Goal: Task Accomplishment & Management: Manage account settings

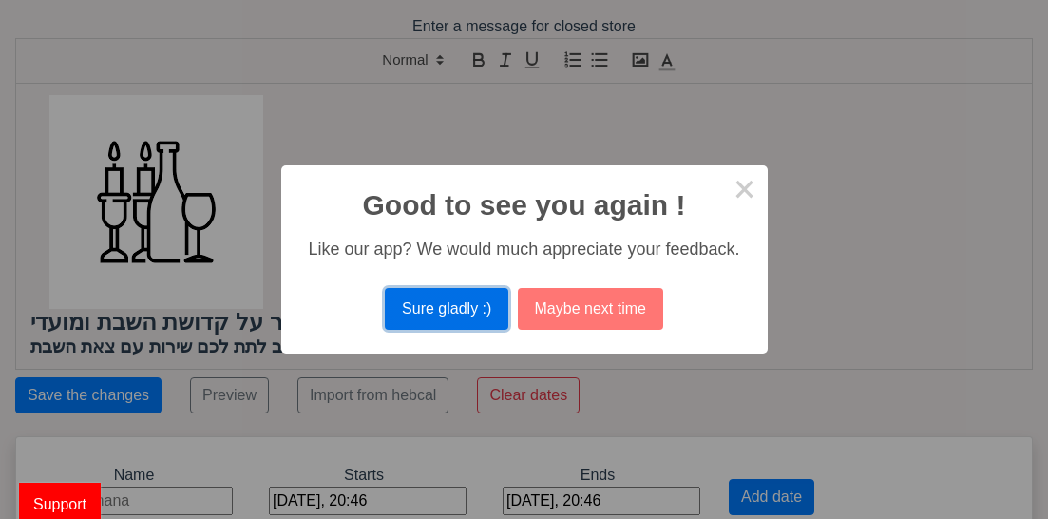
click at [460, 305] on button "Sure gladly :)" at bounding box center [446, 309] width 123 height 42
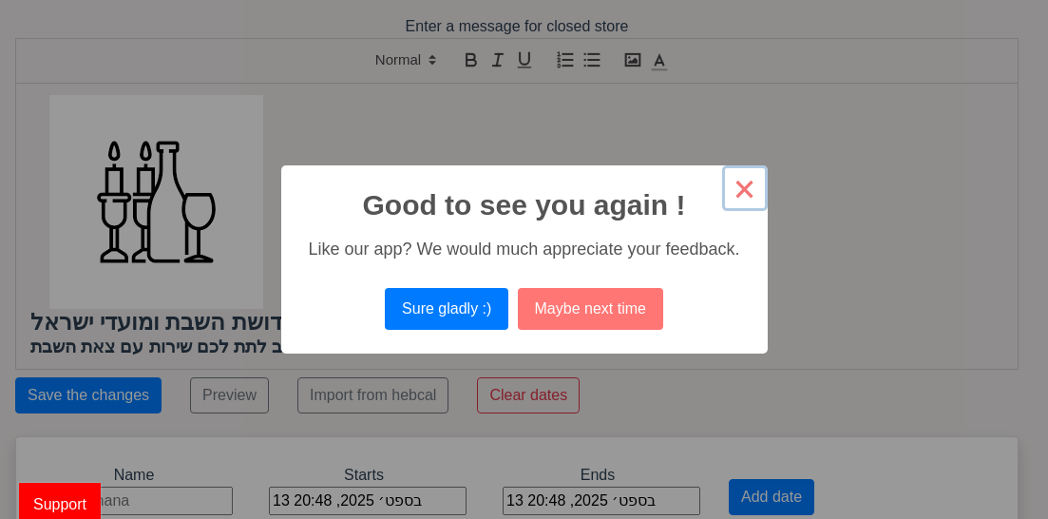
click at [738, 189] on button "×" at bounding box center [745, 188] width 46 height 46
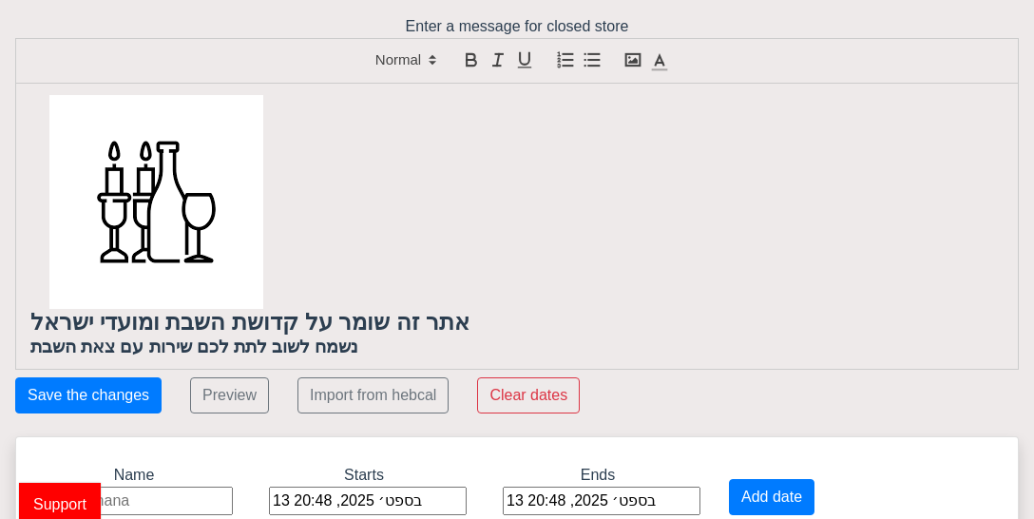
click at [66, 506] on span "Support" at bounding box center [60, 504] width 82 height 43
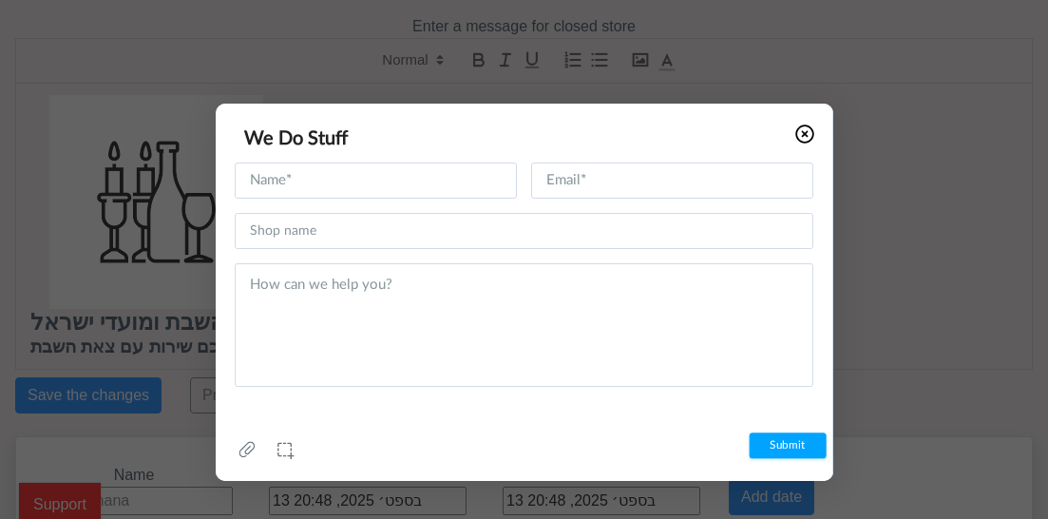
click at [797, 125] on icon at bounding box center [804, 133] width 19 height 19
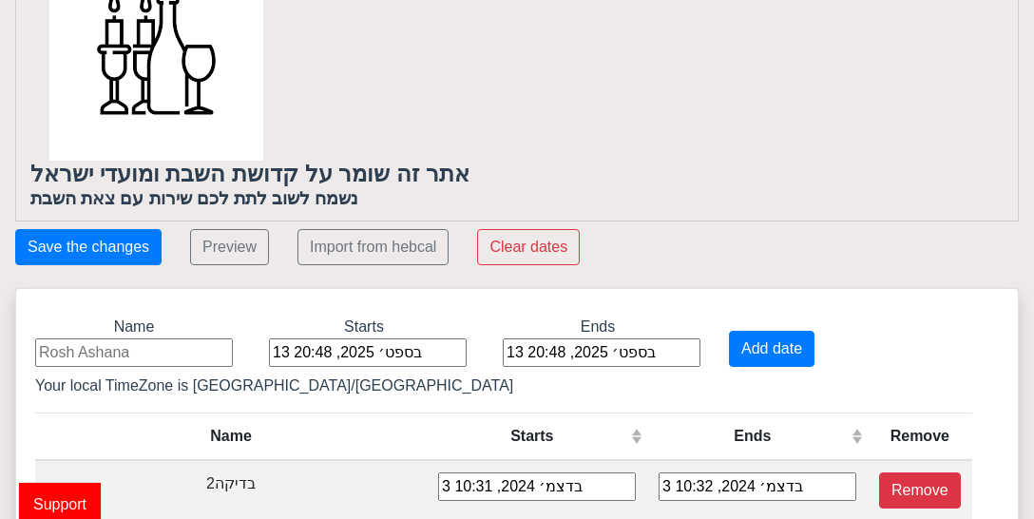
scroll to position [95, 0]
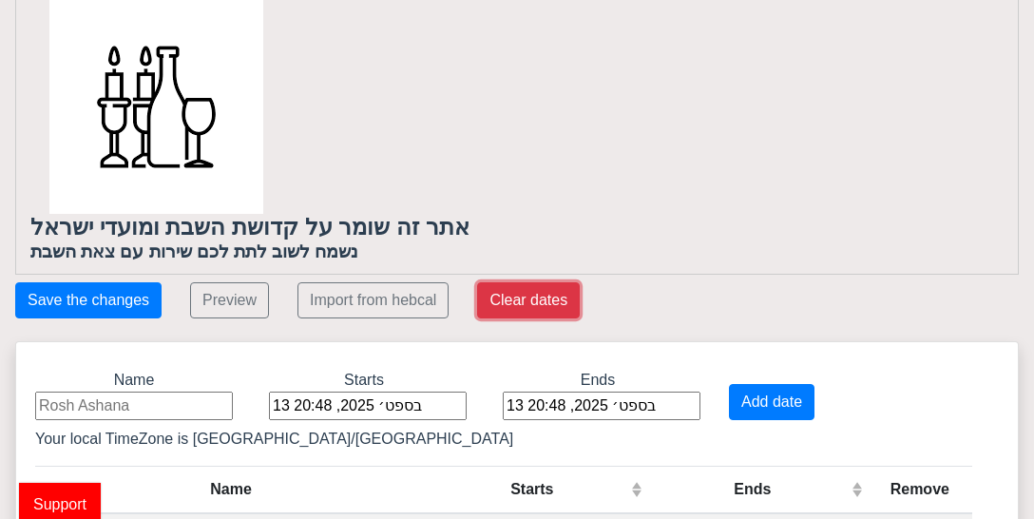
click at [549, 300] on button "Clear dates" at bounding box center [528, 300] width 103 height 36
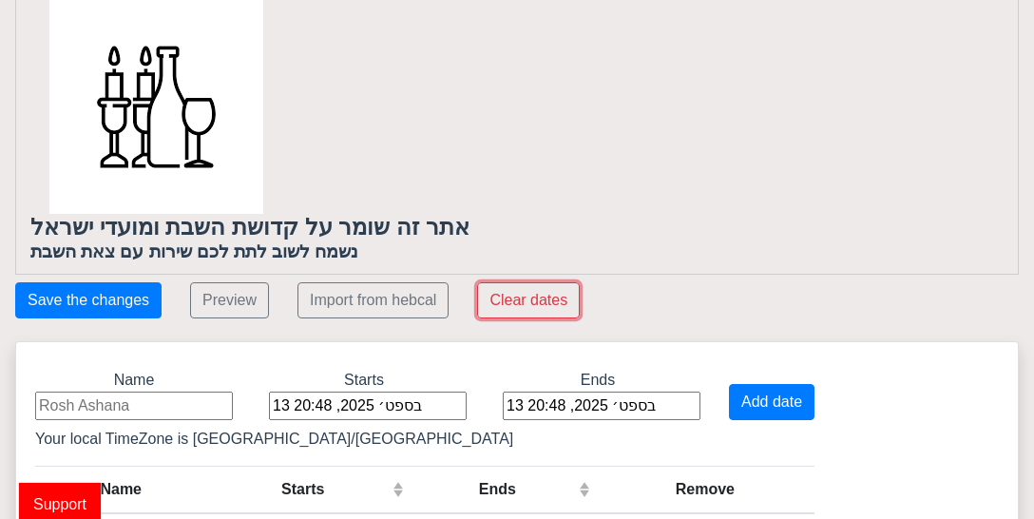
scroll to position [141, 0]
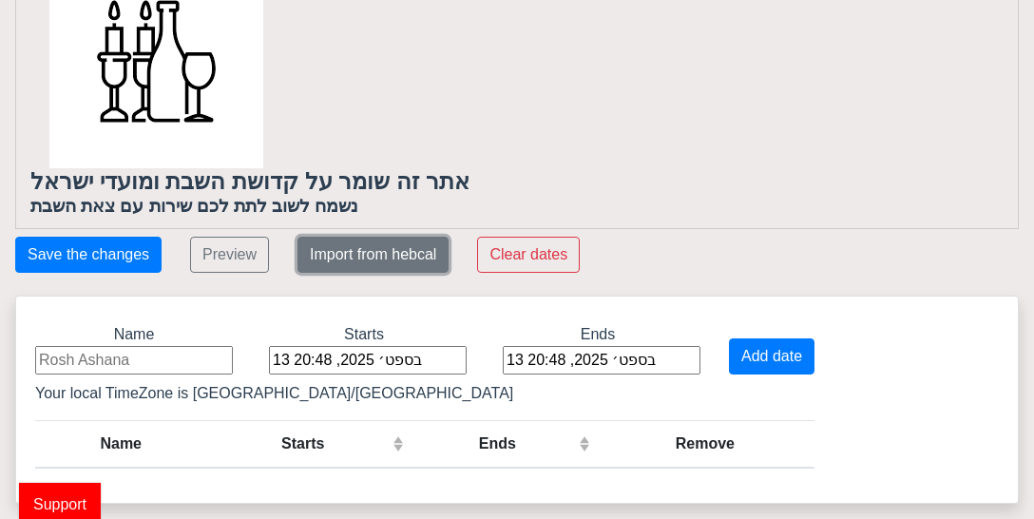
click at [390, 260] on button "Import from hebcal" at bounding box center [372, 255] width 151 height 36
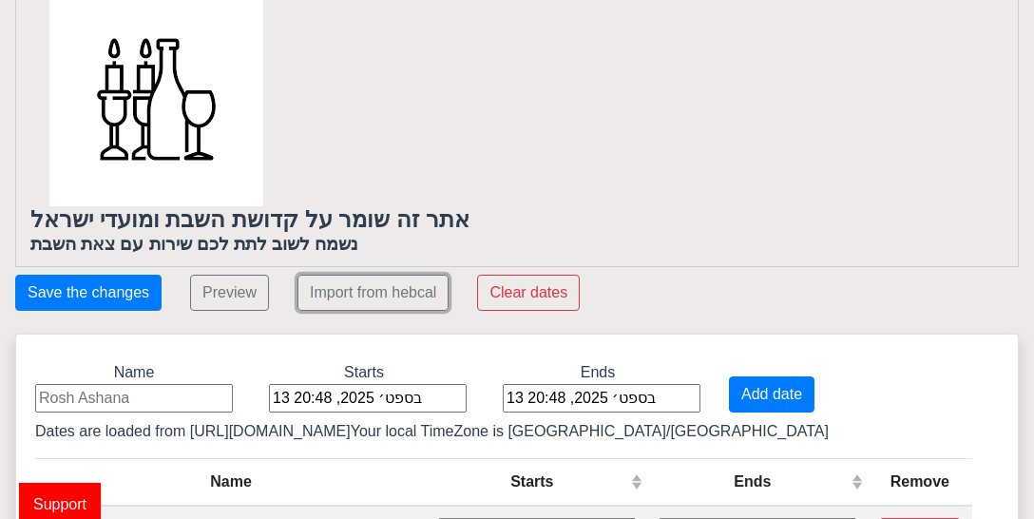
scroll to position [94, 0]
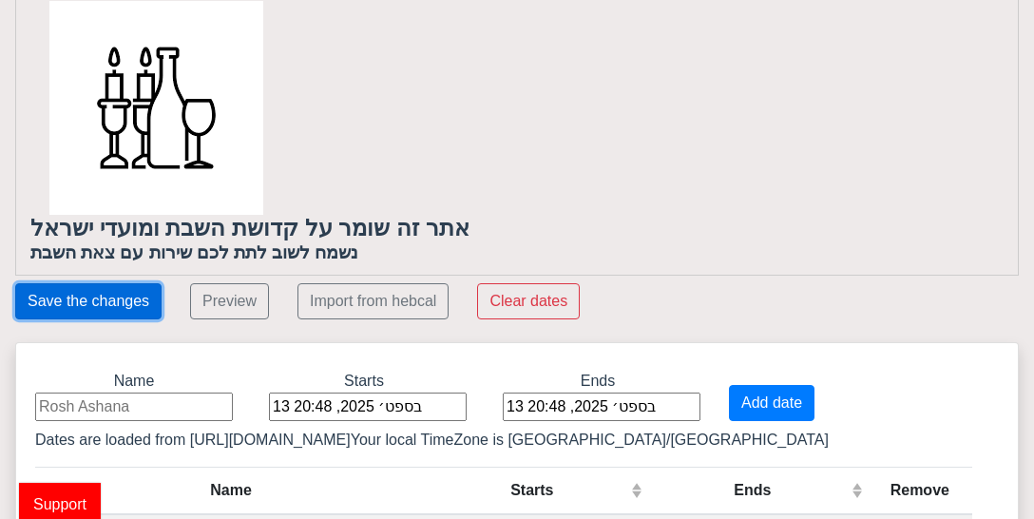
click at [111, 302] on button "Save the changes" at bounding box center [88, 301] width 146 height 36
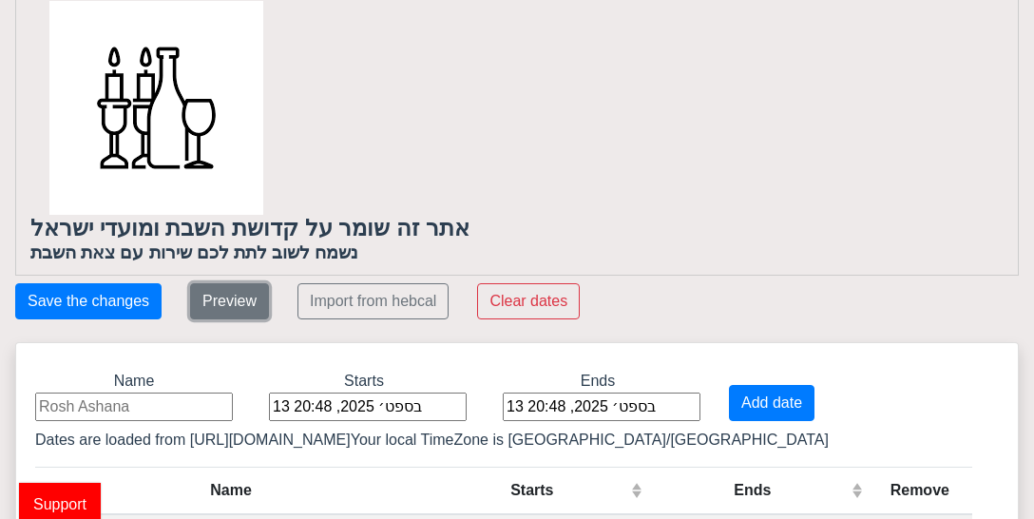
click at [245, 297] on button "Preview" at bounding box center [229, 301] width 79 height 36
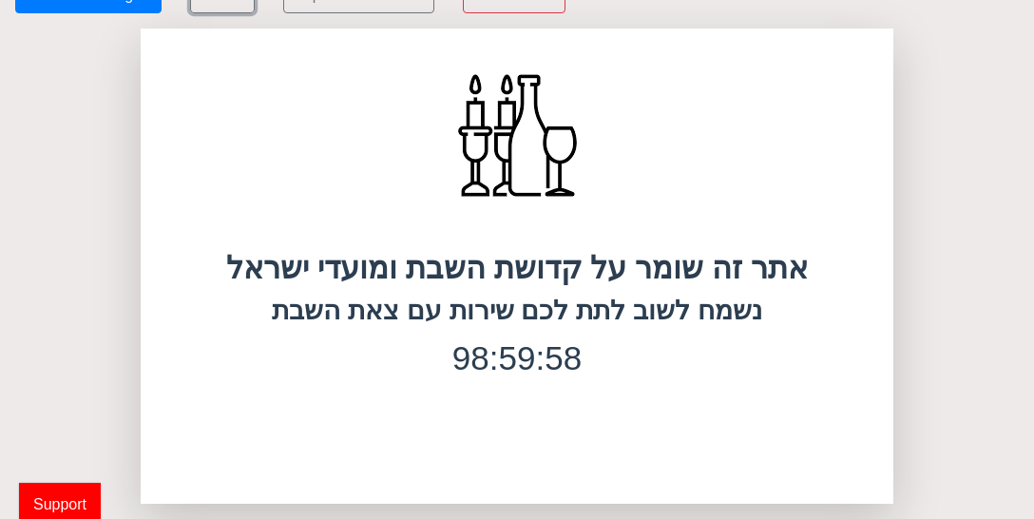
scroll to position [0, 0]
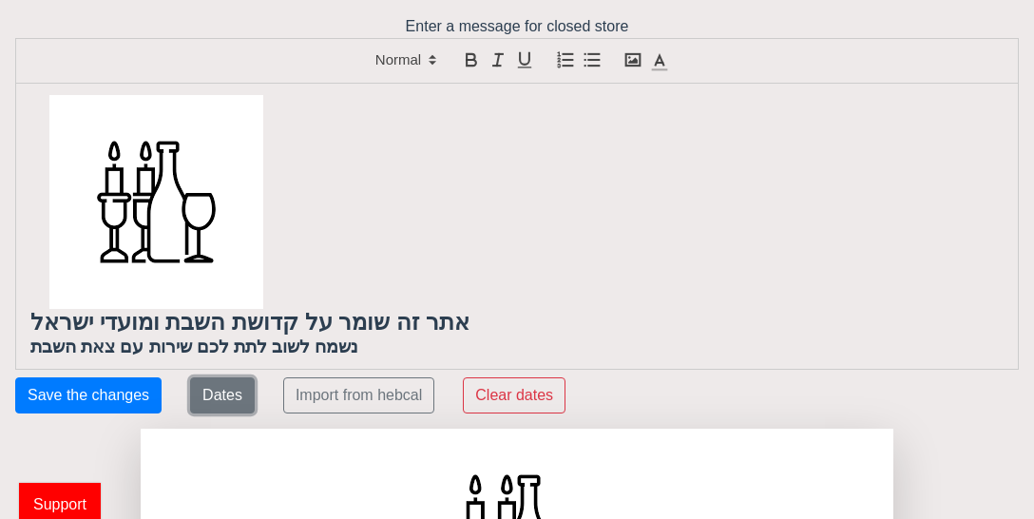
click at [231, 402] on button "Dates" at bounding box center [222, 395] width 65 height 36
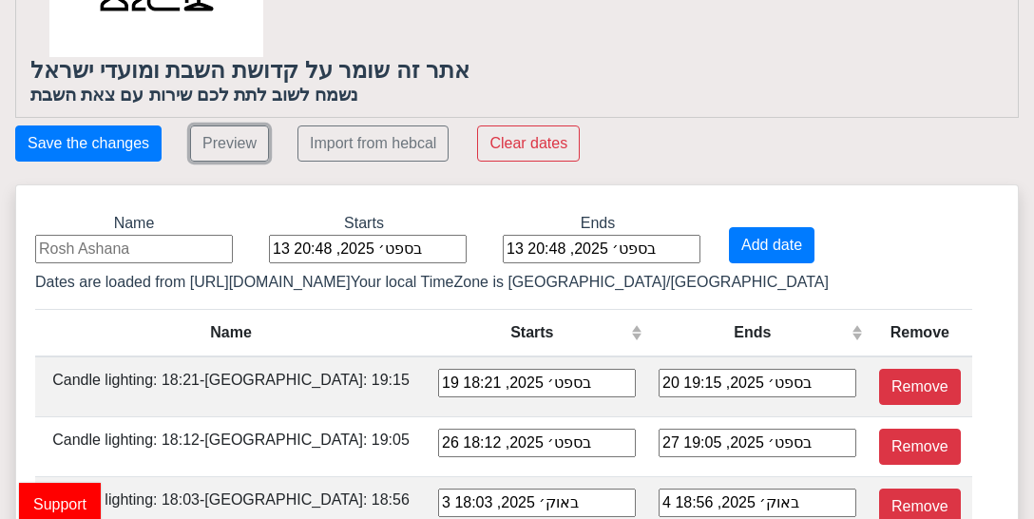
scroll to position [285, 0]
